Goal: Check status: Check status

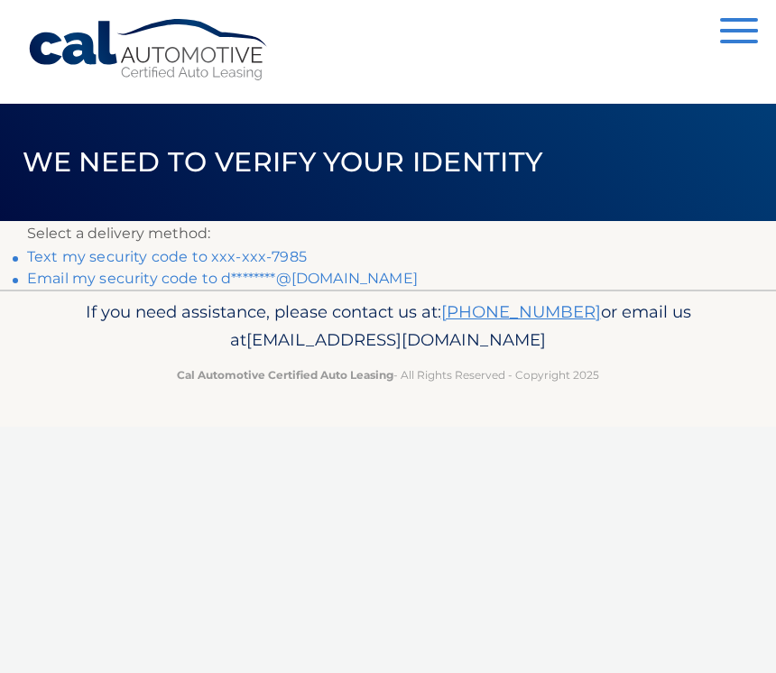
click at [132, 258] on link "Text my security code to xxx-xxx-7985" at bounding box center [167, 256] width 280 height 17
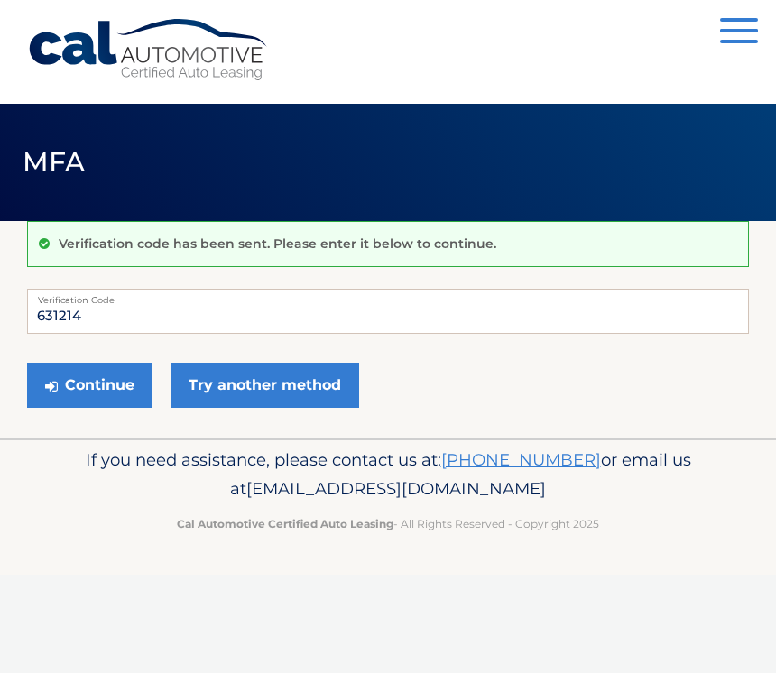
type input "631214"
click at [89, 385] on button "Continue" at bounding box center [89, 385] width 125 height 45
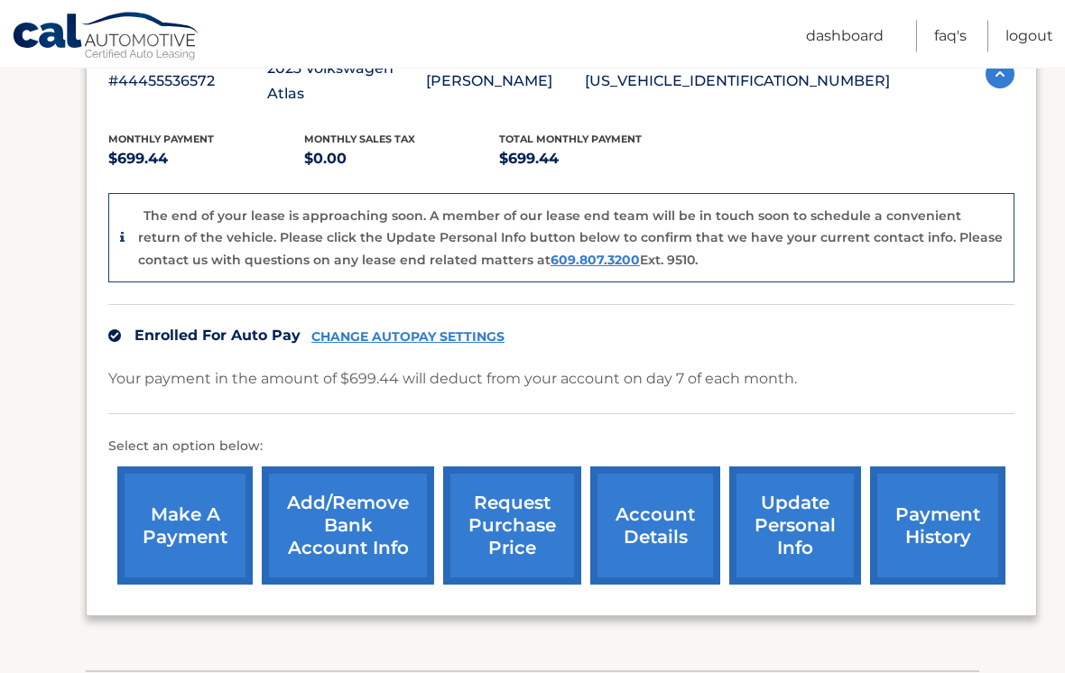
scroll to position [431, 0]
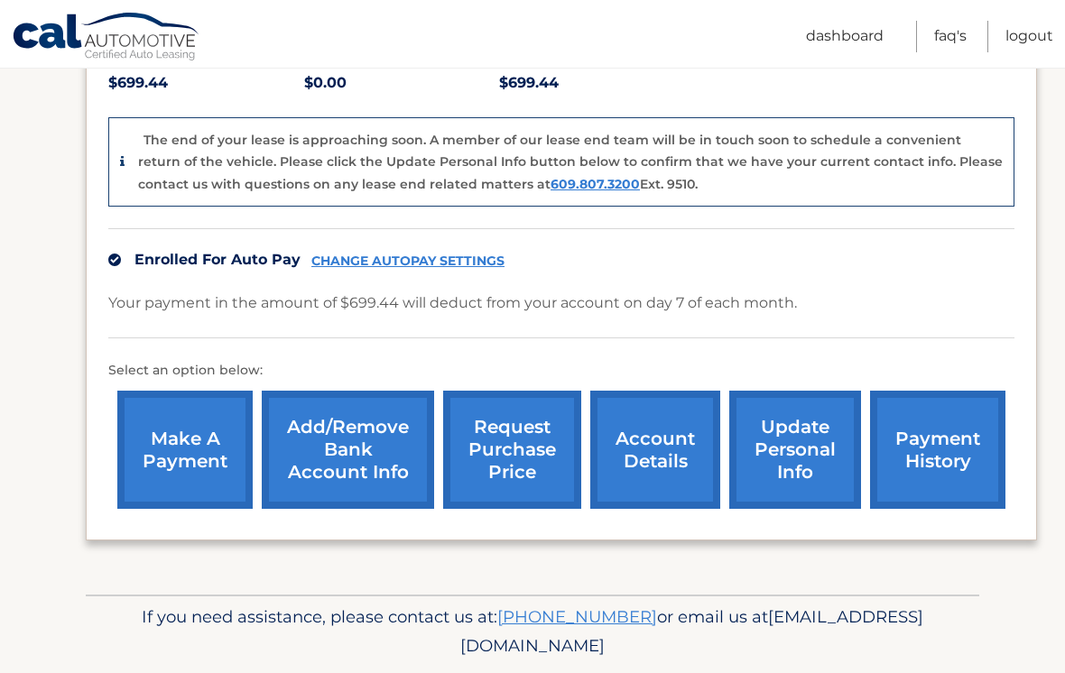
click at [662, 407] on link "account details" at bounding box center [655, 450] width 130 height 118
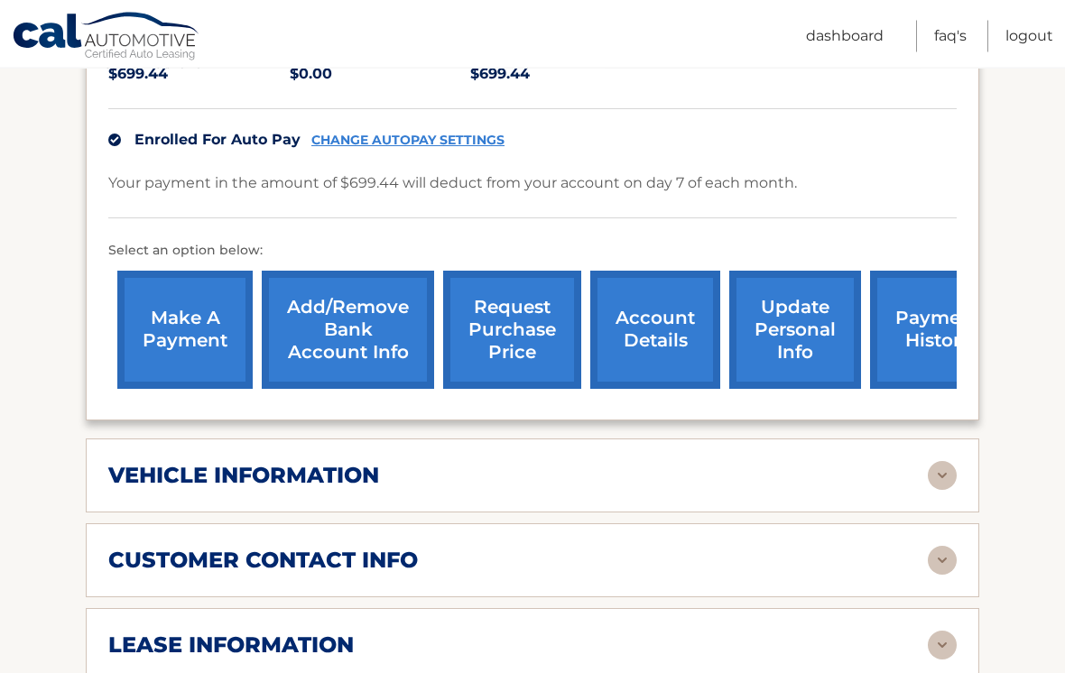
scroll to position [464, 0]
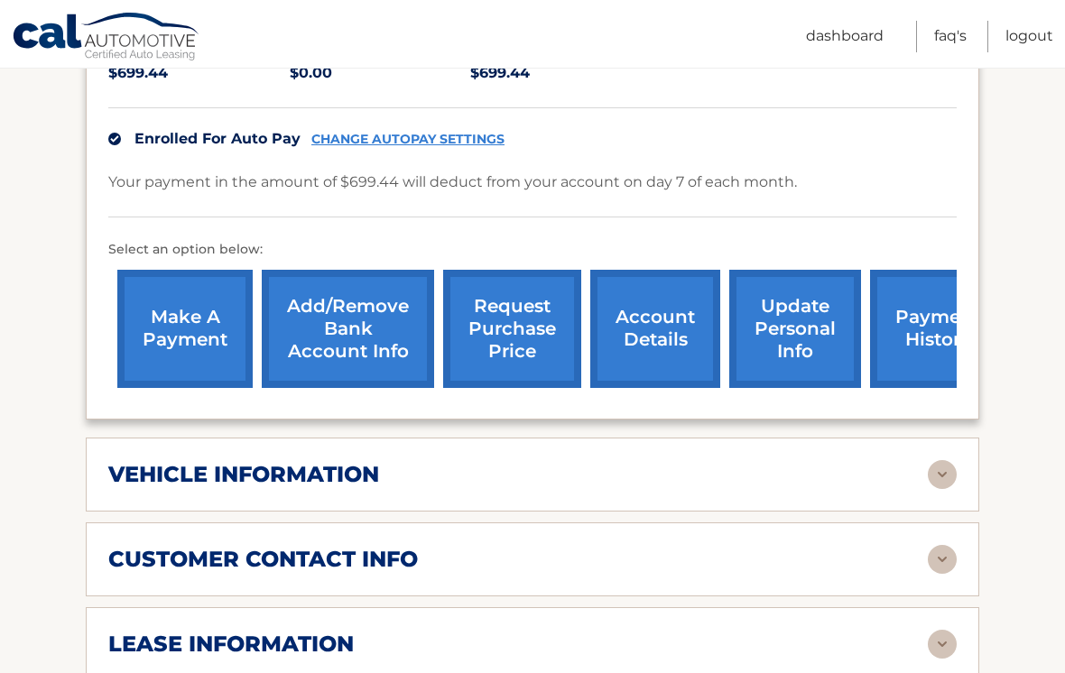
click at [669, 438] on div "vehicle information vehicle Year 2023 vehicle make Volkswagen vehicle model Atl…" at bounding box center [533, 475] width 894 height 74
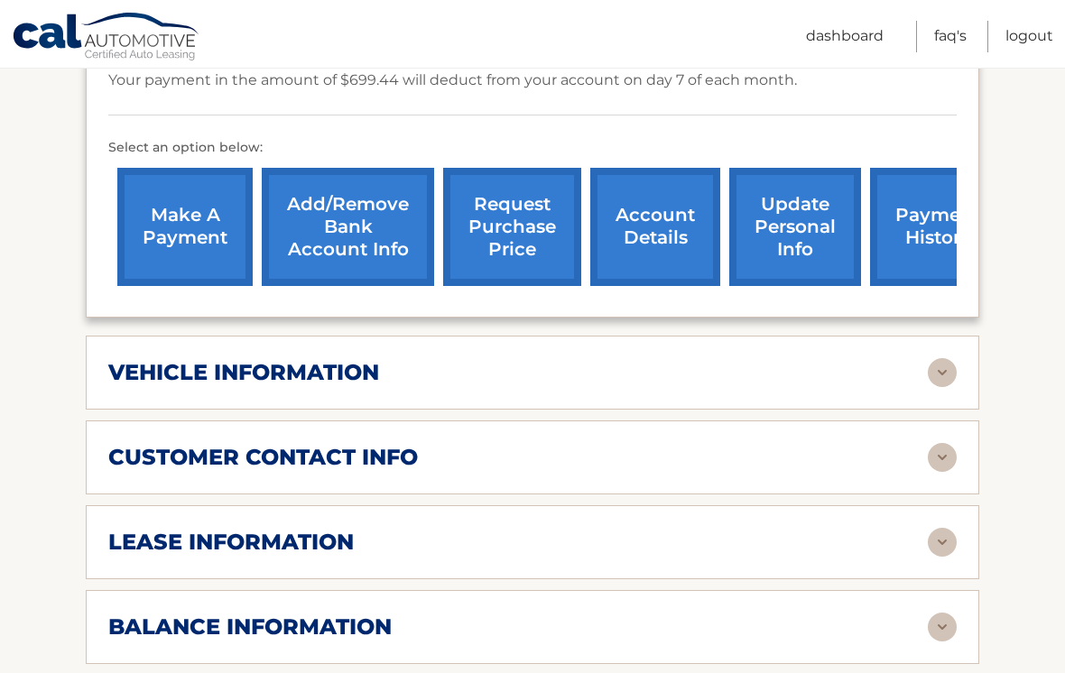
scroll to position [569, 0]
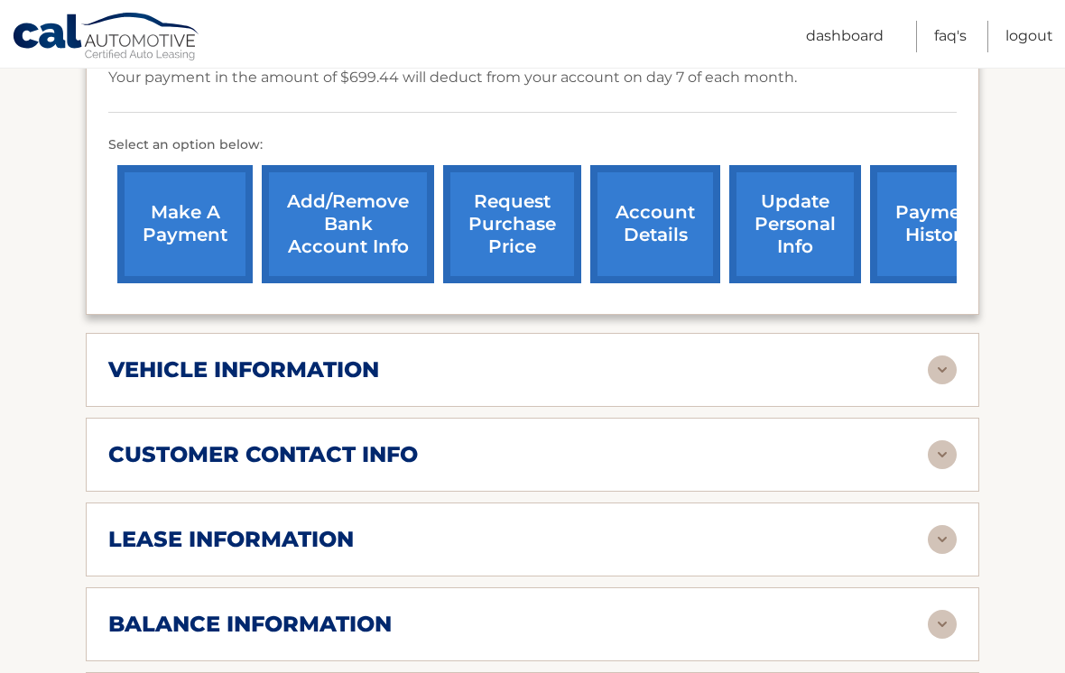
click at [959, 334] on div "vehicle information vehicle Year 2023 vehicle make Volkswagen vehicle model Atl…" at bounding box center [533, 370] width 894 height 74
click at [933, 356] on img at bounding box center [942, 370] width 29 height 29
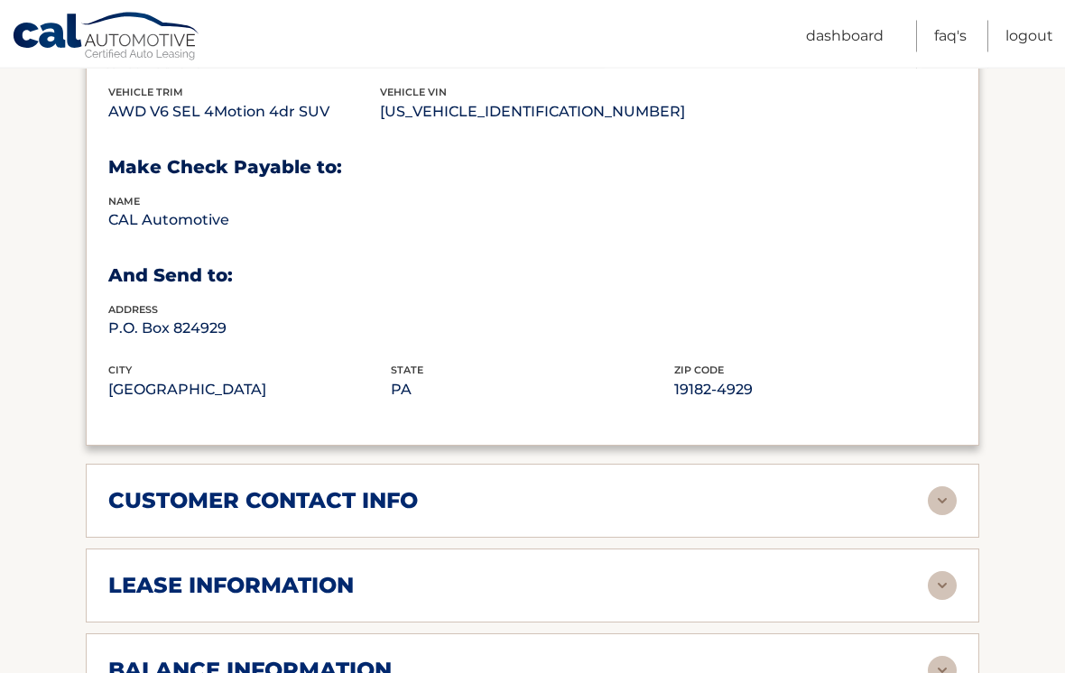
scroll to position [998, 0]
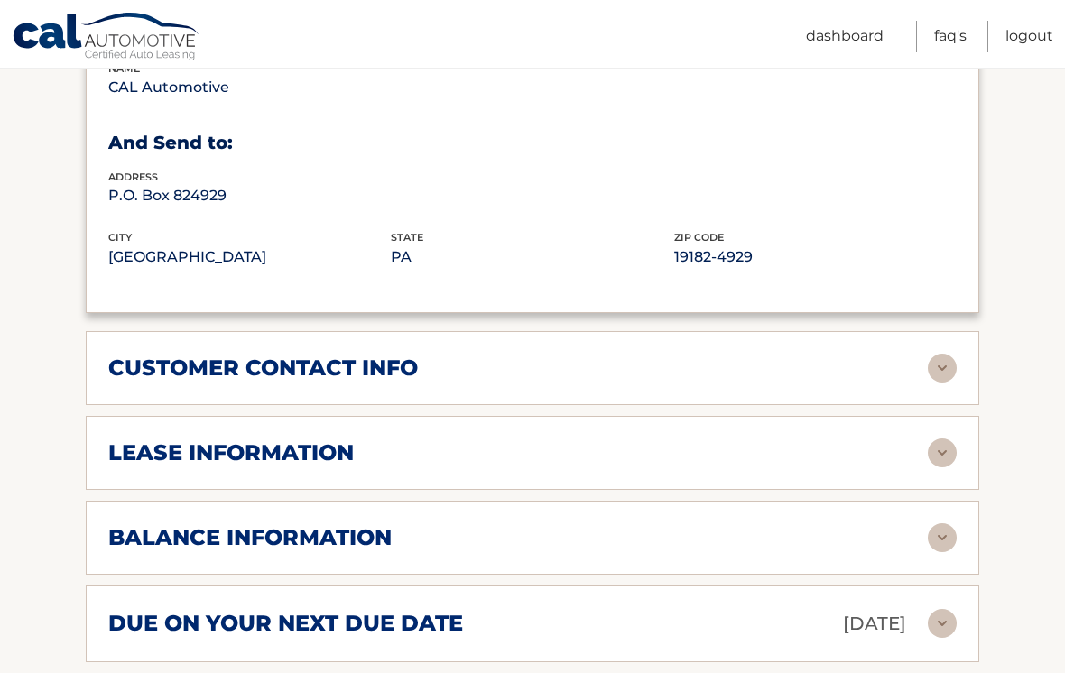
click at [933, 439] on img at bounding box center [942, 453] width 29 height 29
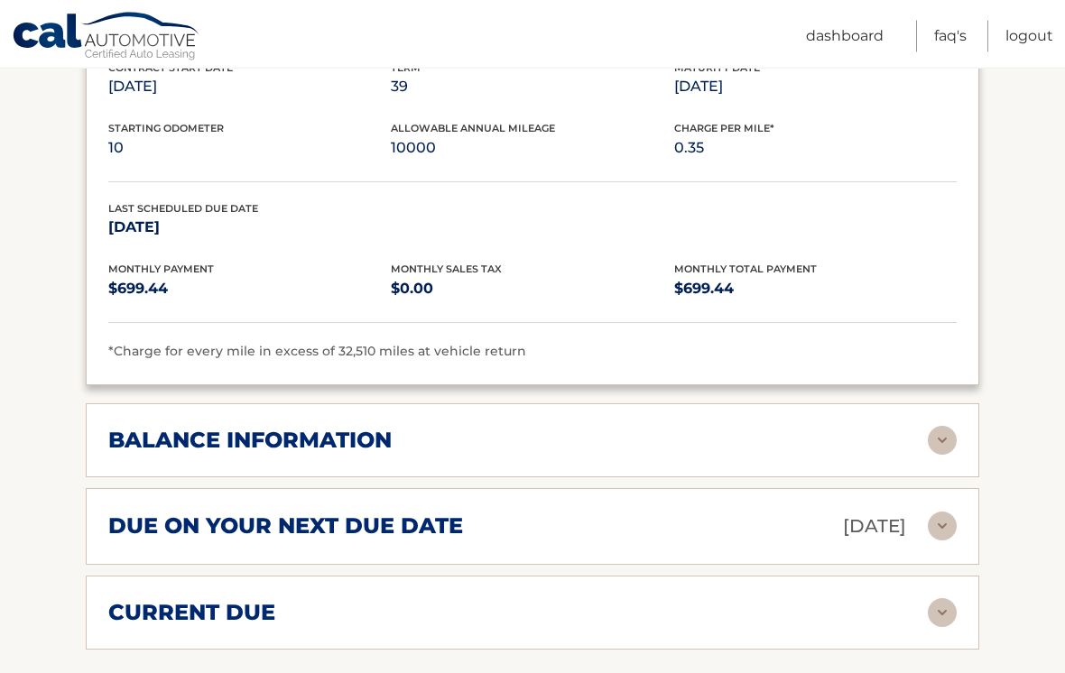
scroll to position [1527, 0]
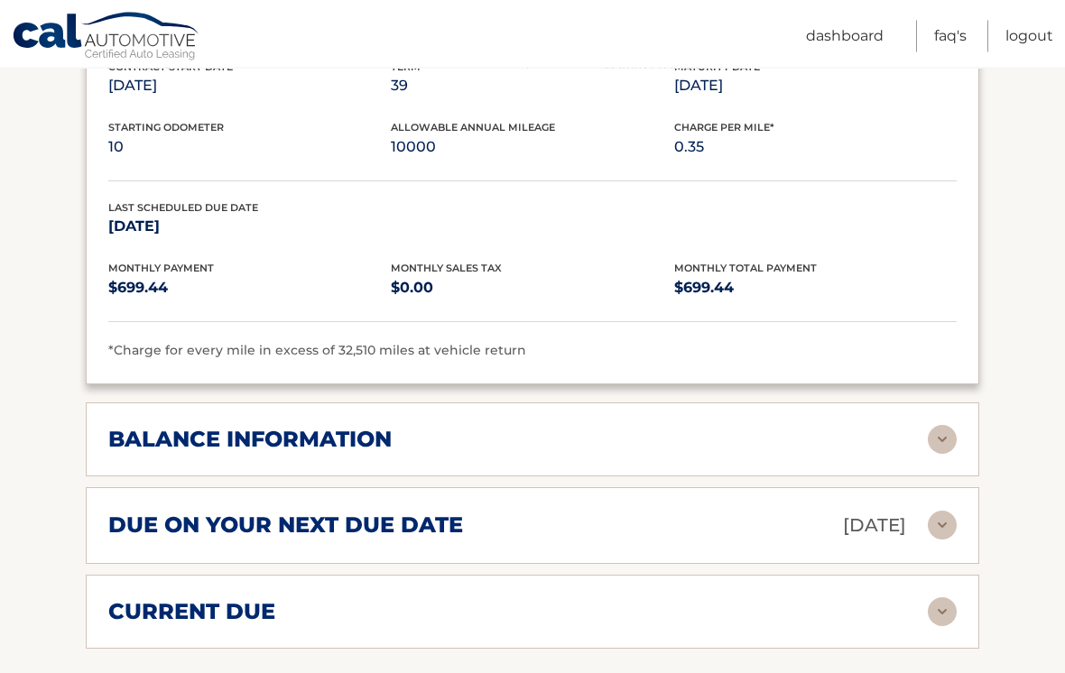
click at [952, 426] on img at bounding box center [942, 440] width 29 height 29
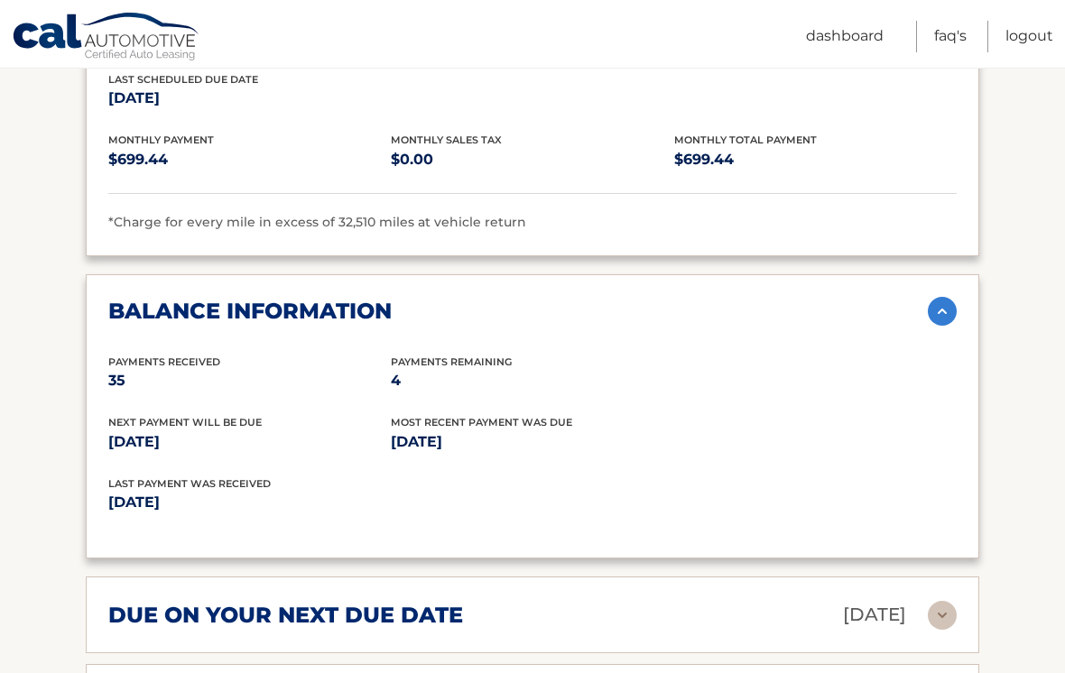
scroll to position [1667, 0]
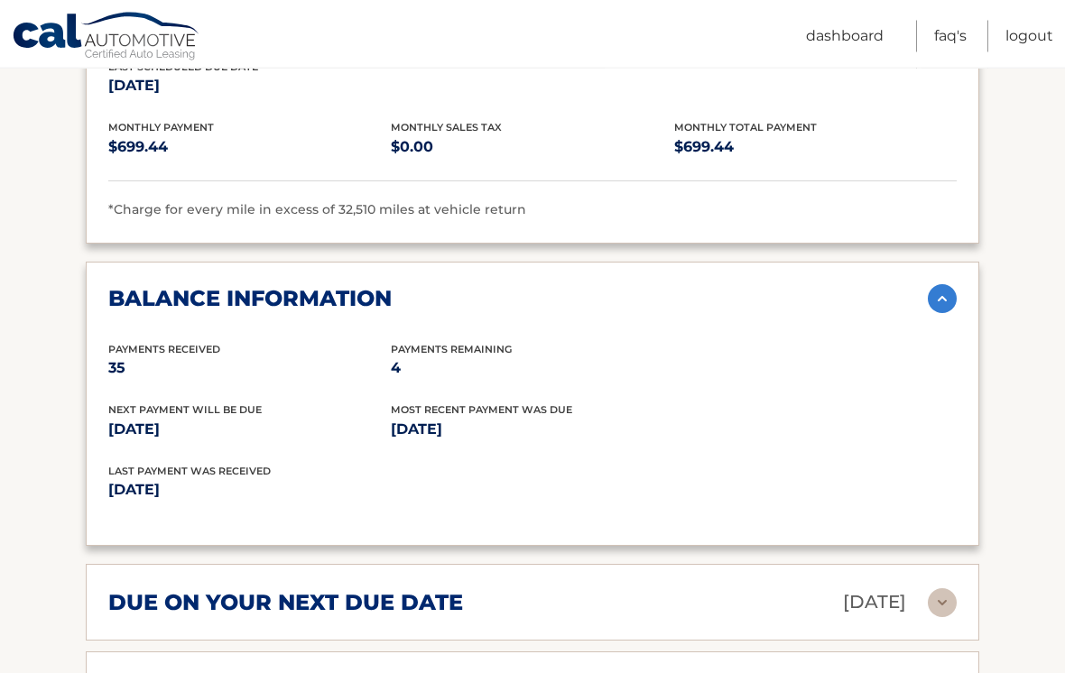
click at [934, 285] on img at bounding box center [942, 299] width 29 height 29
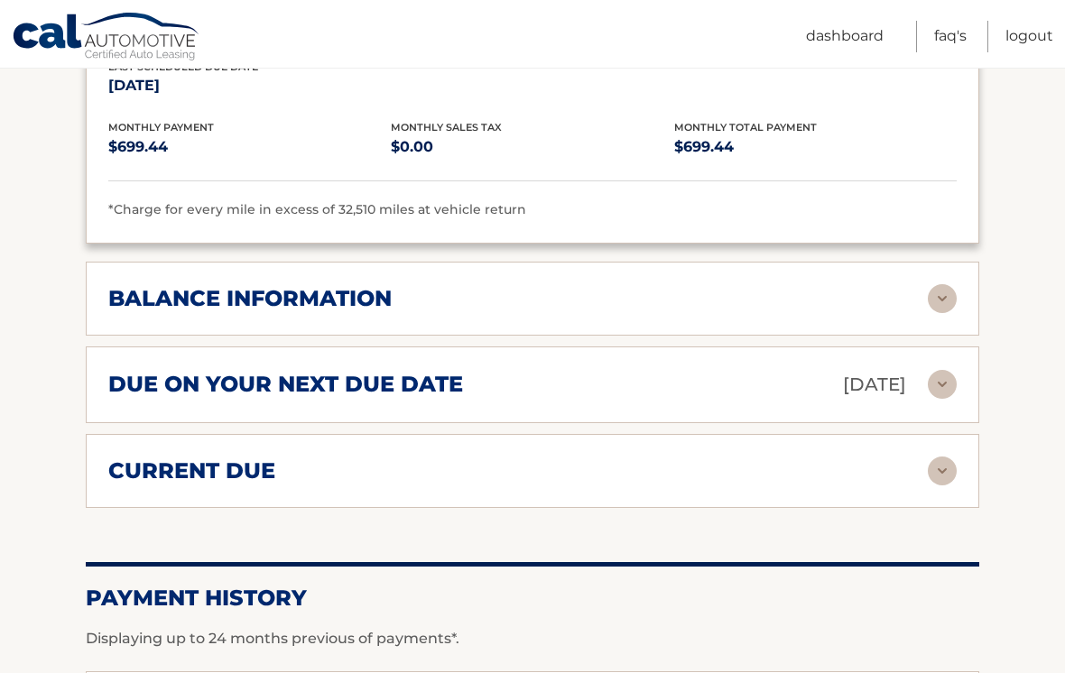
click at [941, 370] on img at bounding box center [942, 384] width 29 height 29
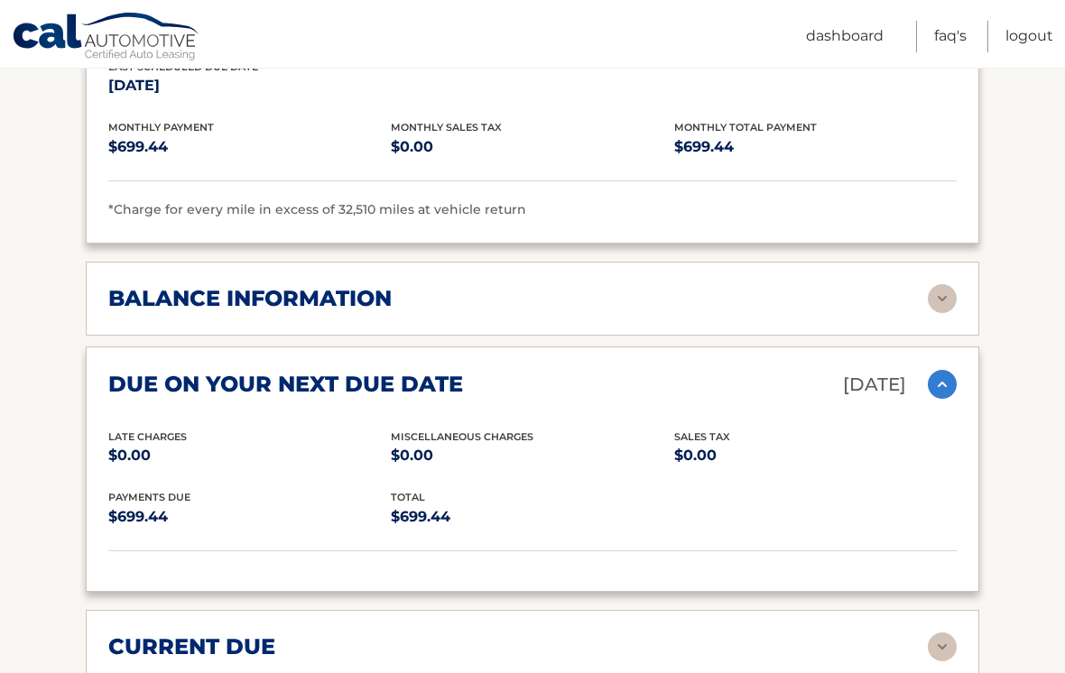
click at [941, 370] on img at bounding box center [942, 384] width 29 height 29
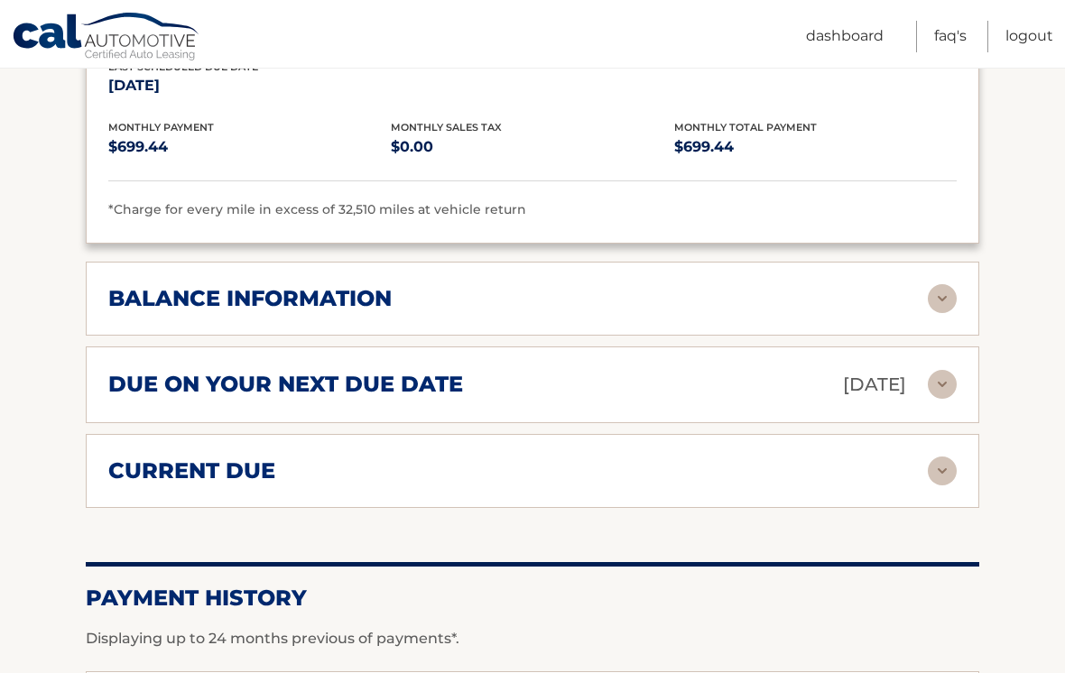
click at [952, 457] on img at bounding box center [942, 471] width 29 height 29
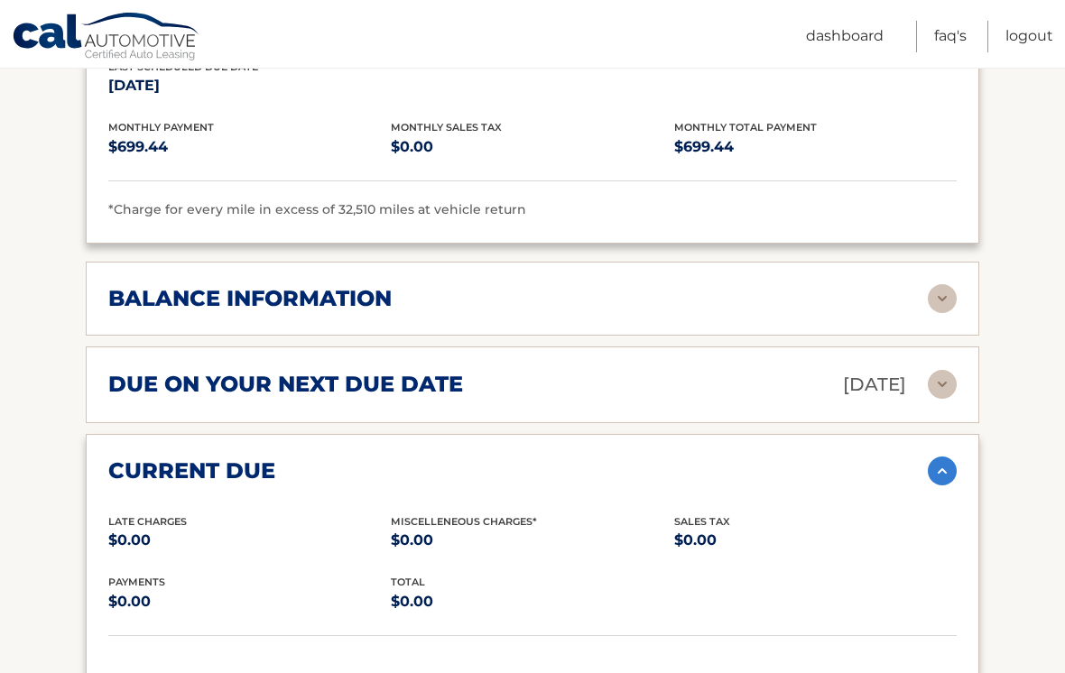
click at [952, 457] on img at bounding box center [942, 471] width 29 height 29
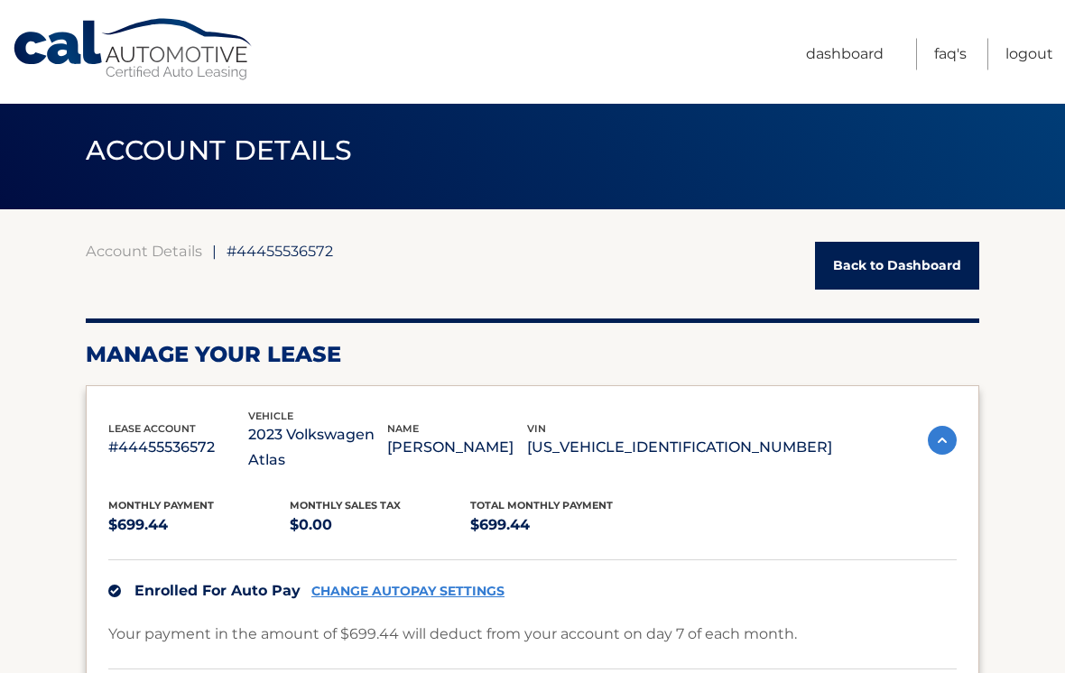
scroll to position [0, 0]
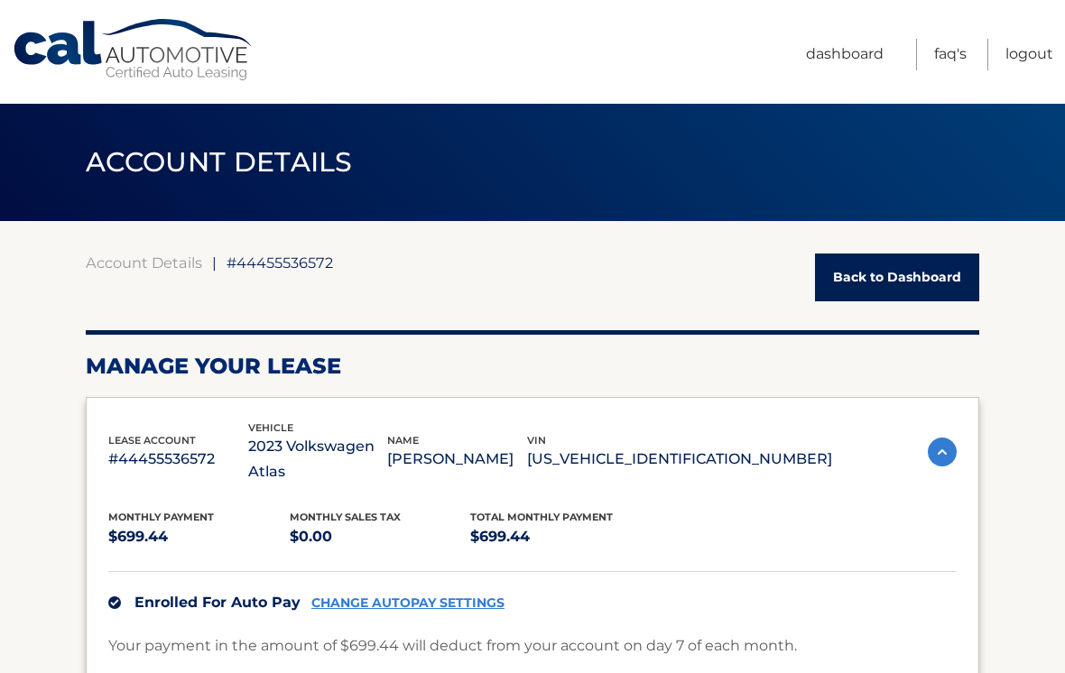
click at [903, 277] on link "Back to Dashboard" at bounding box center [897, 278] width 164 height 48
